Goal: Transaction & Acquisition: Download file/media

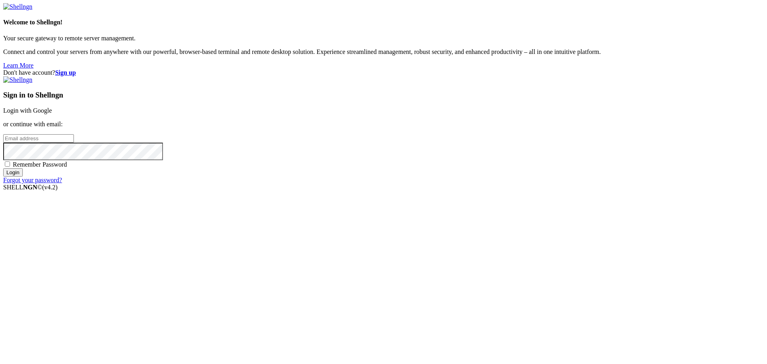
click at [52, 114] on link "Login with Google" at bounding box center [27, 110] width 49 height 7
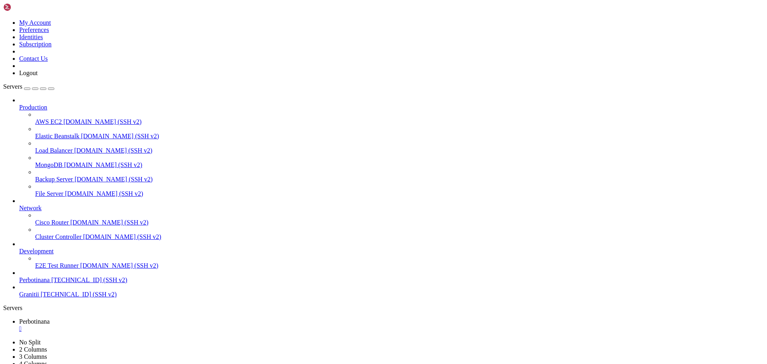
type input "/root/TiroarBillion/logs"
click at [152, 325] on div "" at bounding box center [391, 328] width 745 height 7
